Goal: Check status: Check status

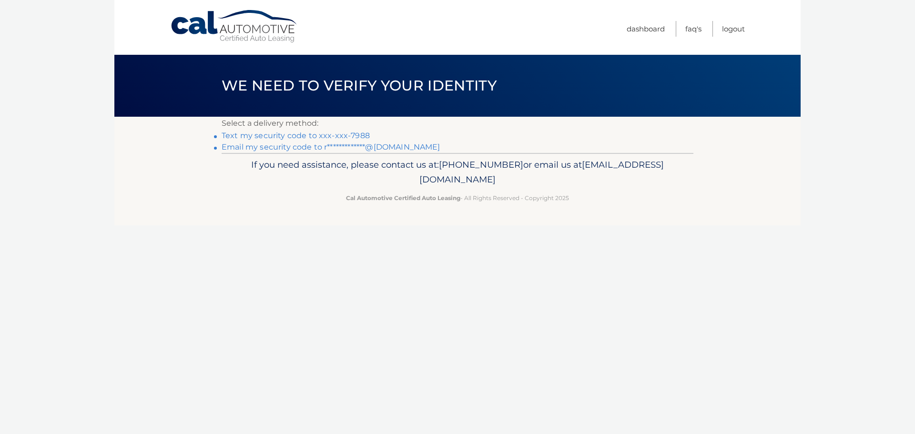
click at [252, 136] on link "Text my security code to xxx-xxx-7988" at bounding box center [296, 135] width 148 height 9
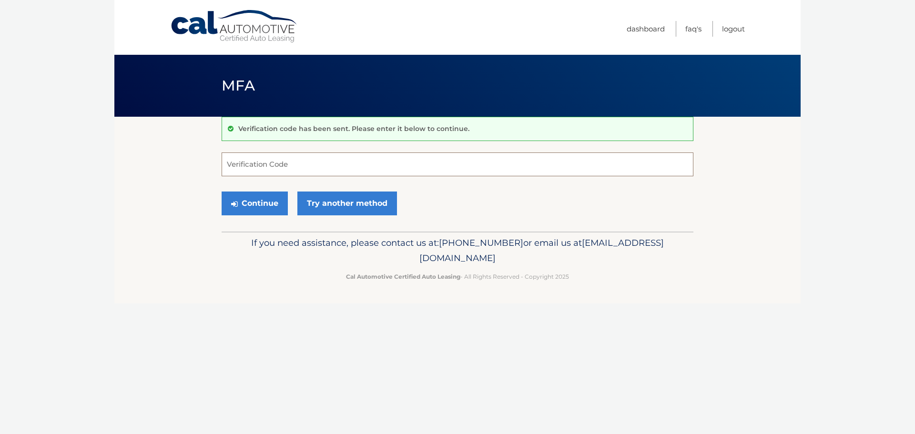
click at [337, 163] on input "Verification Code" at bounding box center [458, 164] width 472 height 24
type input "585539"
click at [222, 192] on button "Continue" at bounding box center [255, 204] width 66 height 24
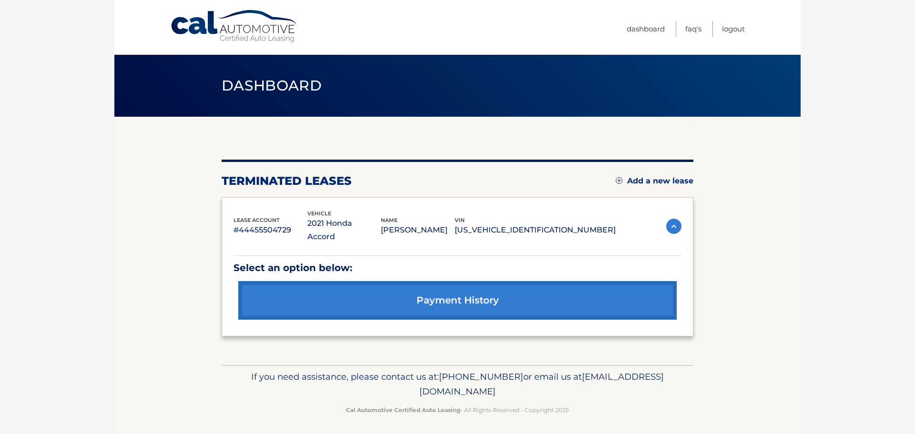
click at [316, 296] on link "payment history" at bounding box center [457, 300] width 438 height 39
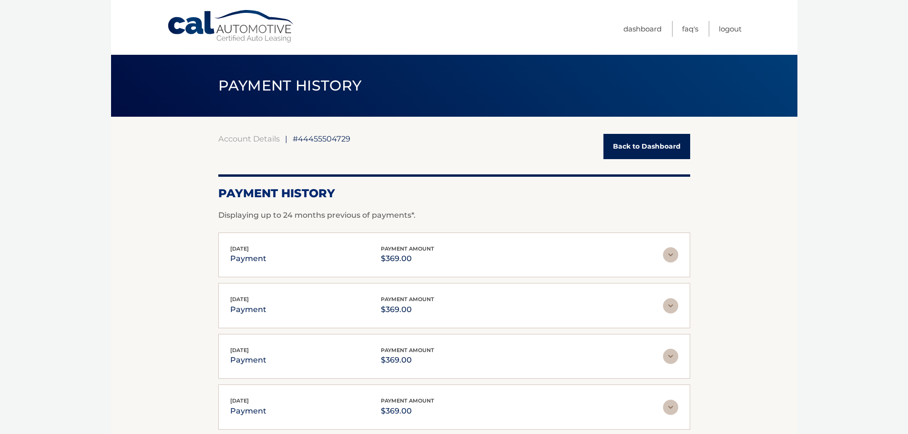
click at [309, 141] on span "#44455504729" at bounding box center [322, 139] width 58 height 10
click at [648, 168] on div "Account Details | #44455504729 Back to Dashboard Payment History Displaying up …" at bounding box center [454, 334] width 472 height 401
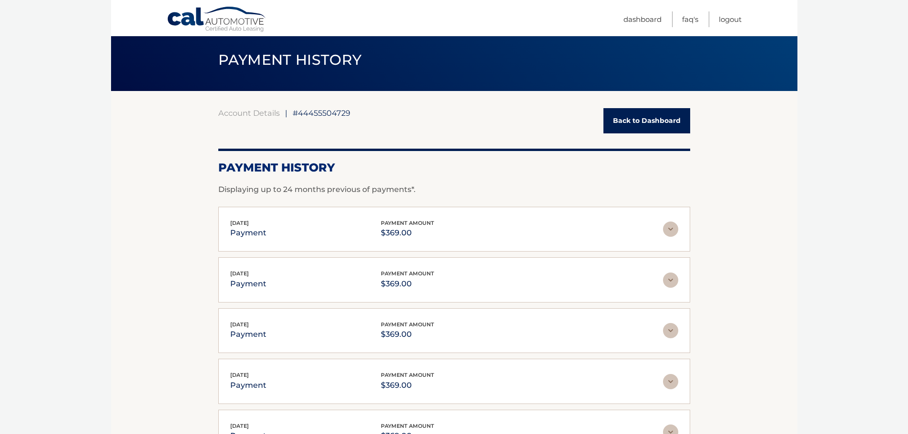
scroll to position [48, 0]
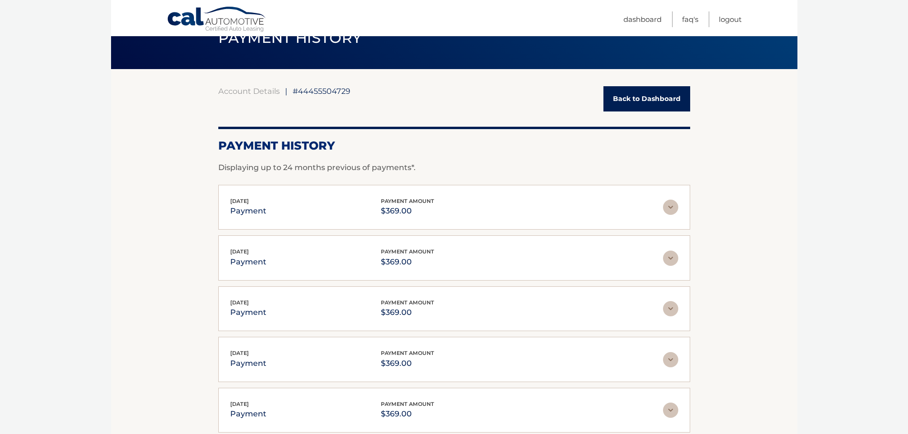
click at [611, 95] on link "Back to Dashboard" at bounding box center [646, 98] width 87 height 25
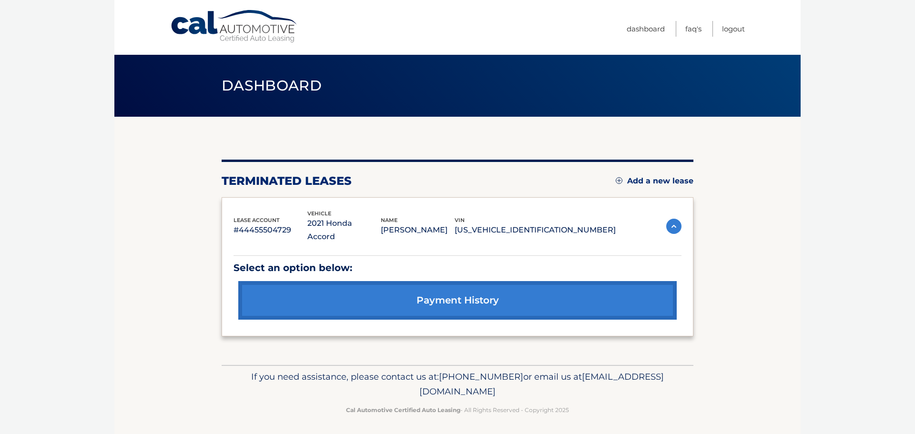
click at [593, 223] on p "[US_VEHICLE_IDENTIFICATION_NUMBER]" at bounding box center [534, 229] width 161 height 13
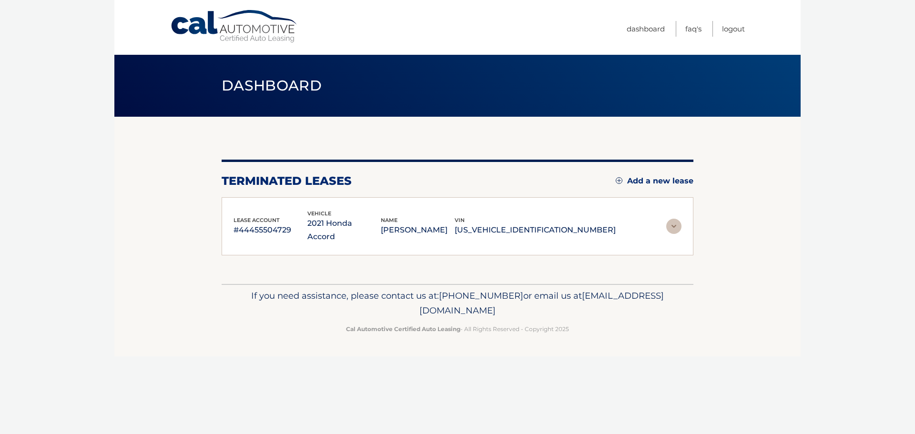
click at [671, 219] on img at bounding box center [673, 226] width 15 height 15
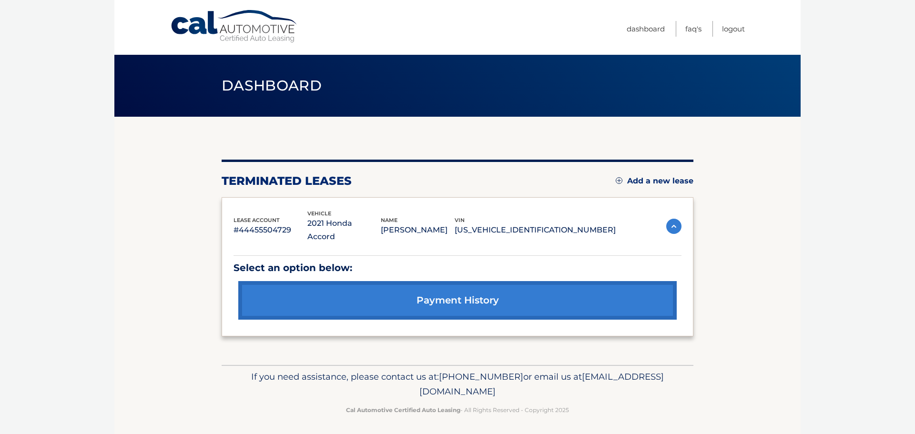
click at [235, 224] on div "lease account #44455504729 vehicle 2021 Honda Accord name [PERSON_NAME] vin [US…" at bounding box center [458, 267] width 472 height 140
click at [307, 224] on p "#44455504729" at bounding box center [270, 229] width 74 height 13
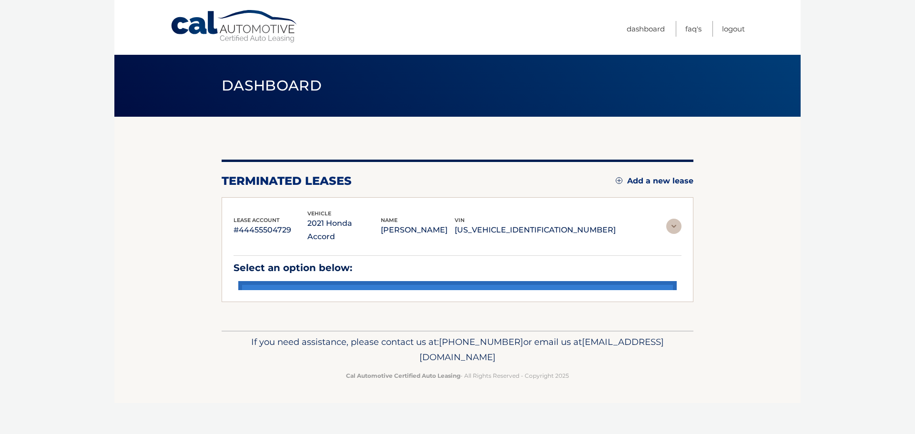
click at [370, 222] on p "2021 Honda Accord" at bounding box center [344, 230] width 74 height 27
